Goal: Task Accomplishment & Management: Use online tool/utility

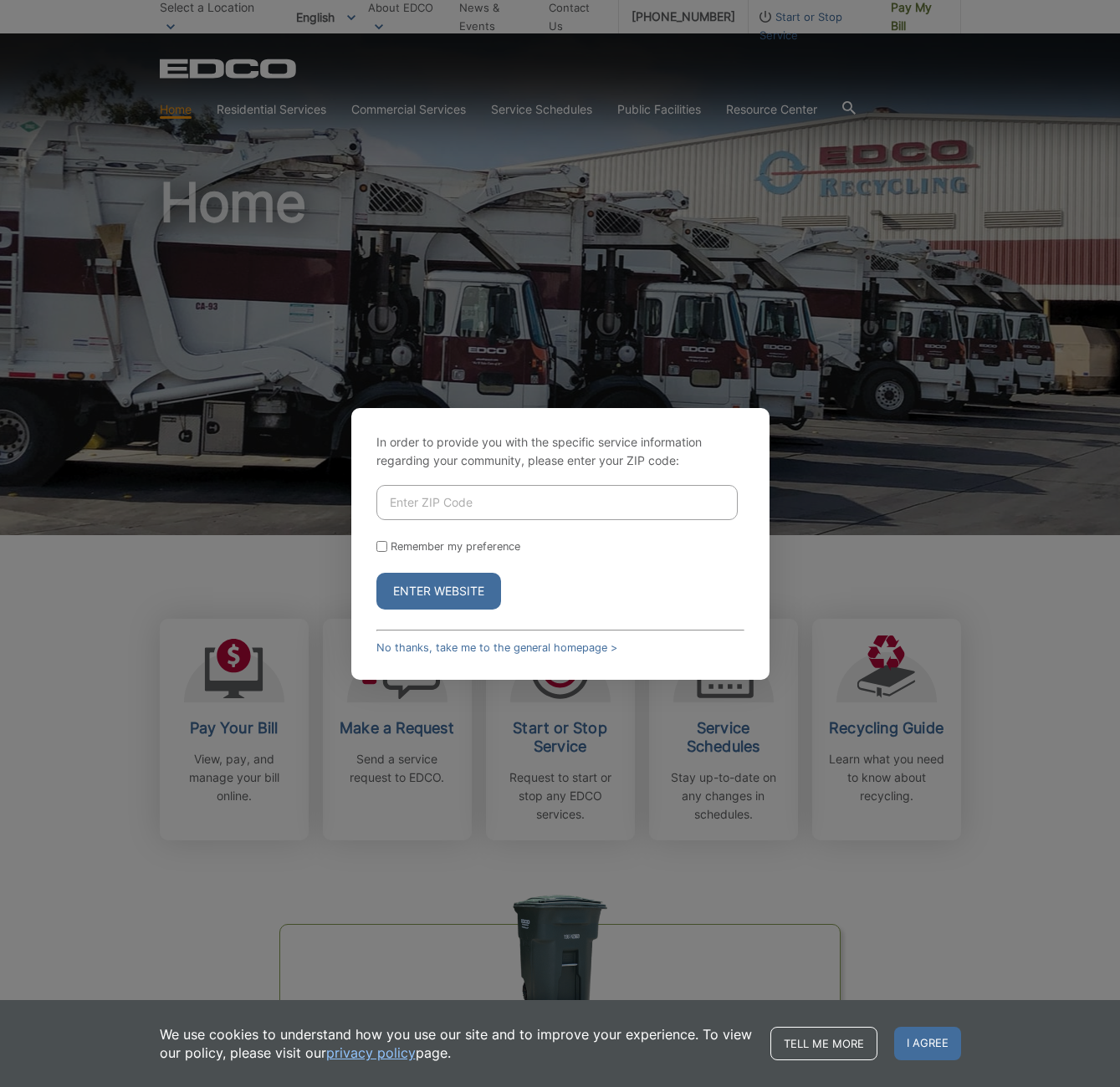
click at [478, 509] on input "Enter ZIP Code" at bounding box center [557, 502] width 361 height 35
click at [534, 644] on link "No thanks, take me to the general homepage >" at bounding box center [497, 647] width 241 height 13
click at [447, 505] on input "Enter ZIP Code" at bounding box center [557, 502] width 361 height 35
type input "92040"
click at [376, 573] on button "Enter Website" at bounding box center [439, 591] width 124 height 37
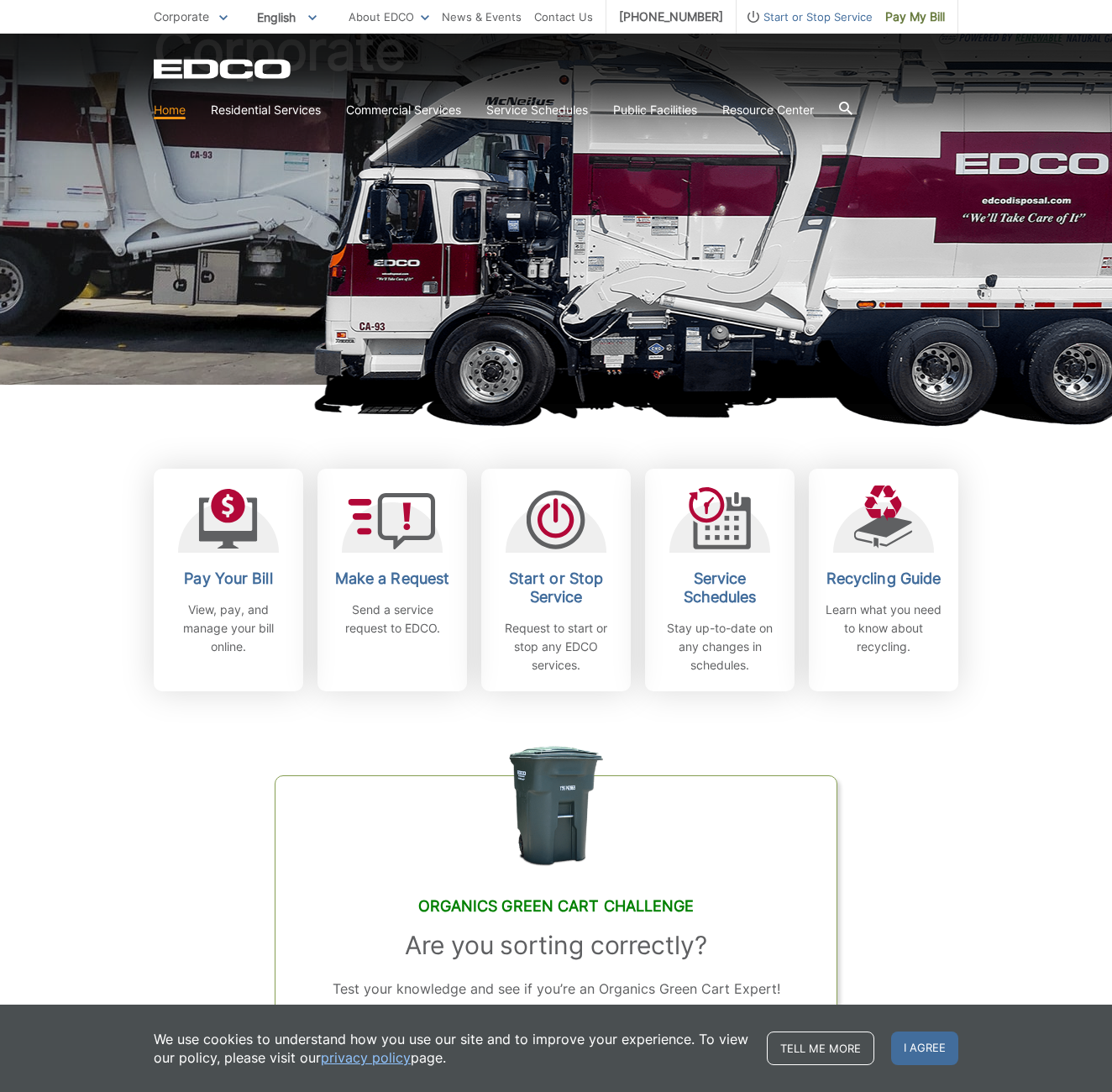
scroll to position [504, 0]
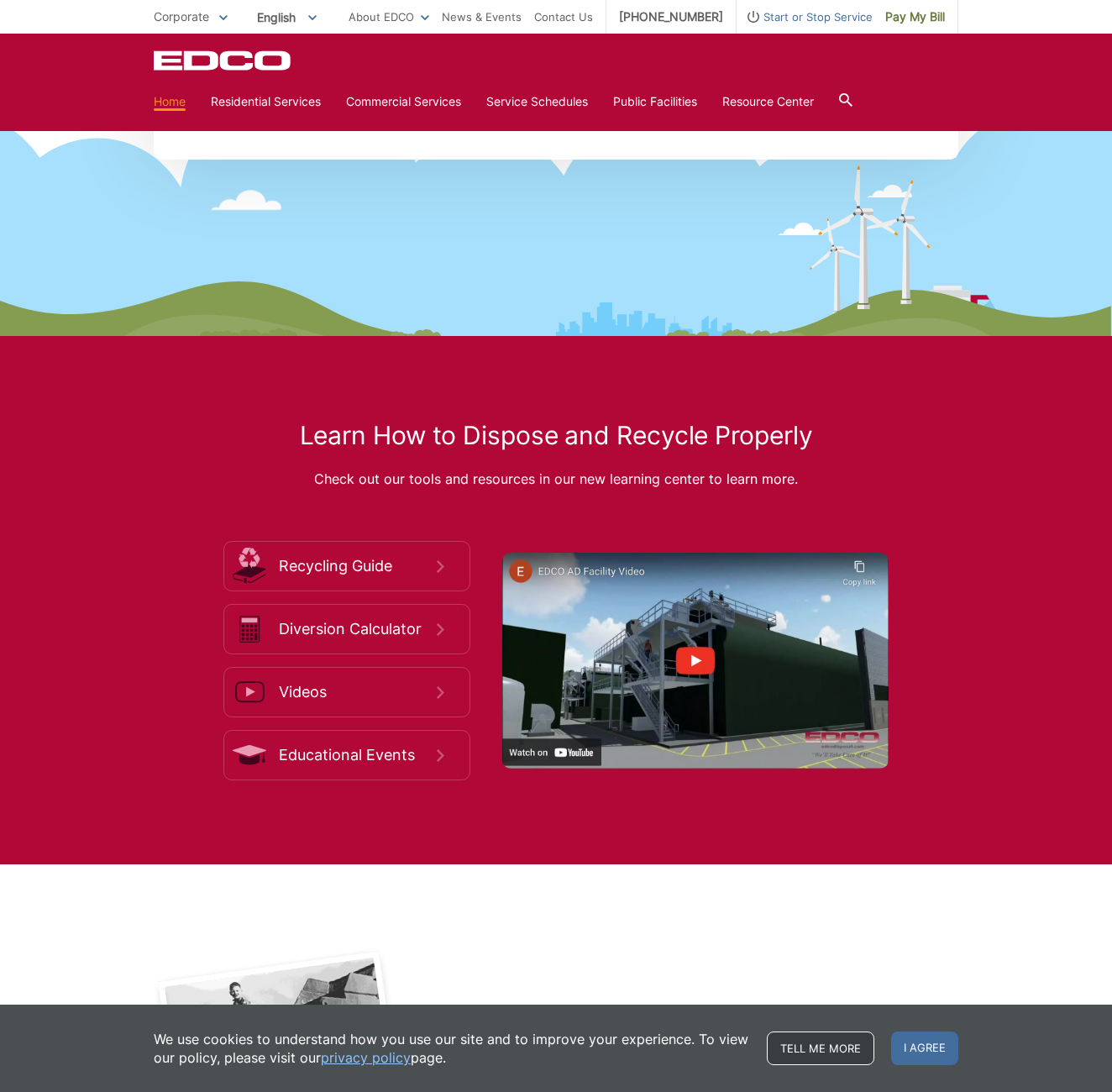
scroll to position [2430, 0]
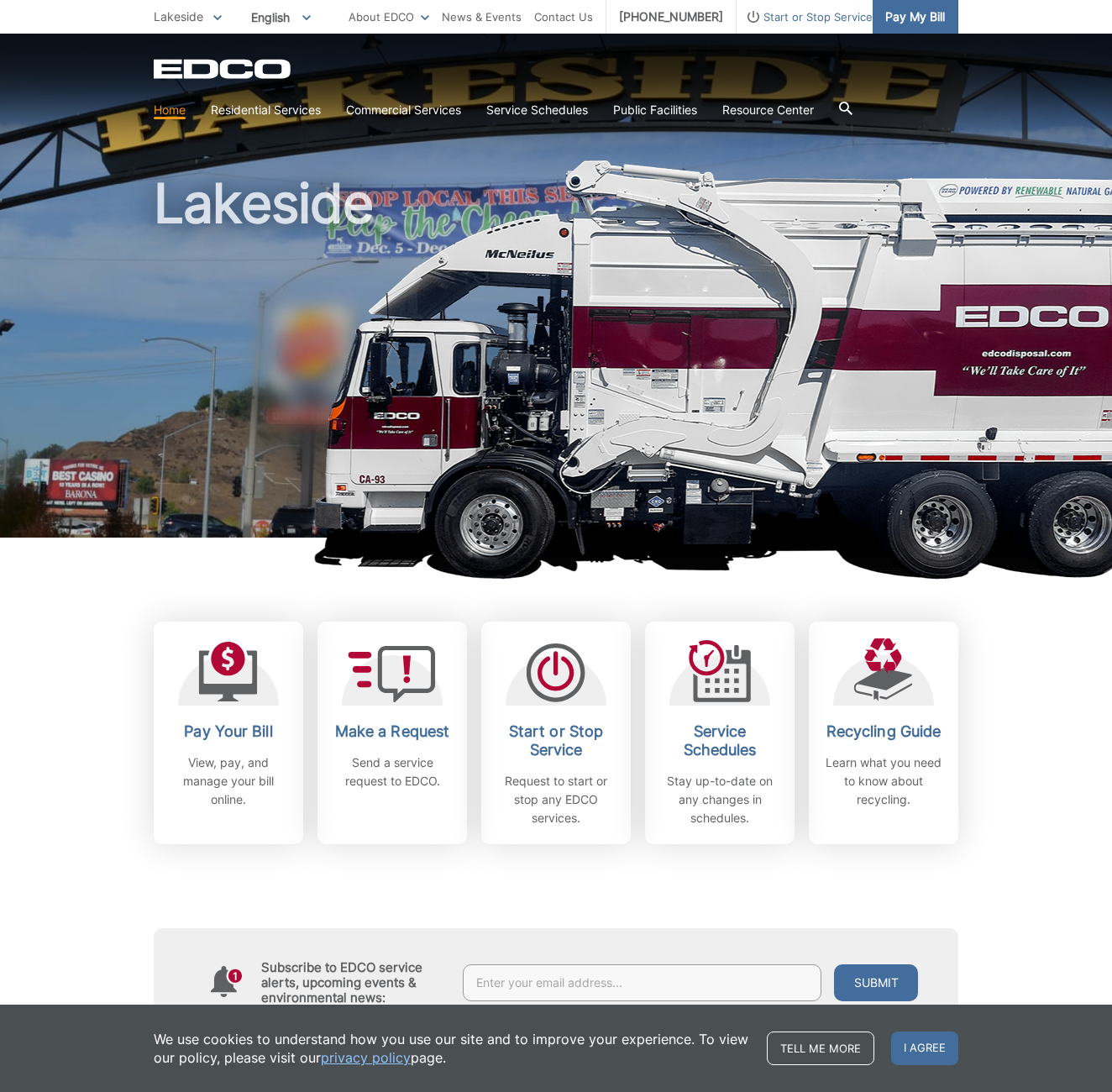
click at [893, 18] on span "Pay My Bill" at bounding box center [915, 17] width 60 height 19
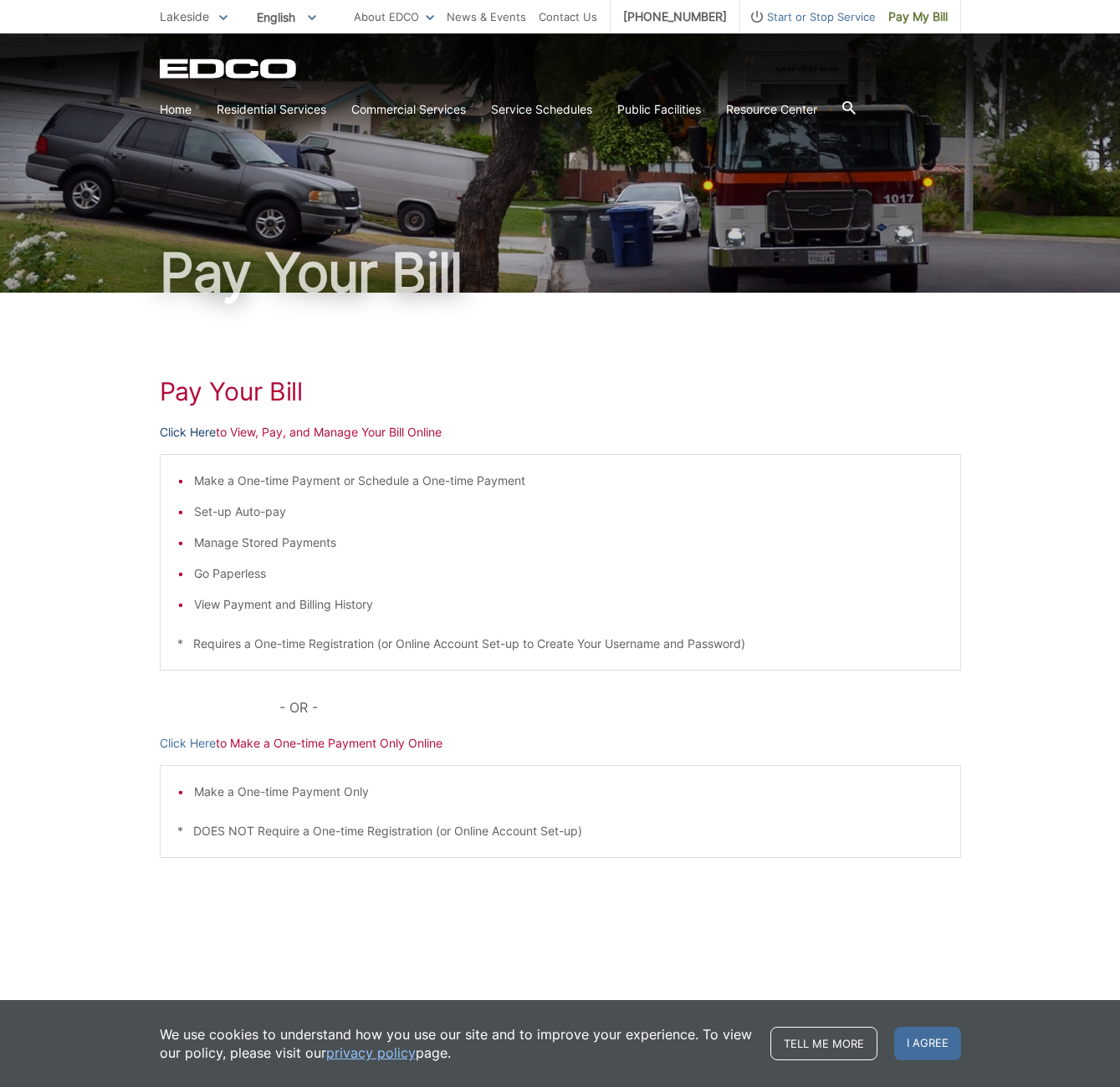
click at [183, 431] on link "Click Here" at bounding box center [187, 433] width 56 height 18
